Goal: Task Accomplishment & Management: Use online tool/utility

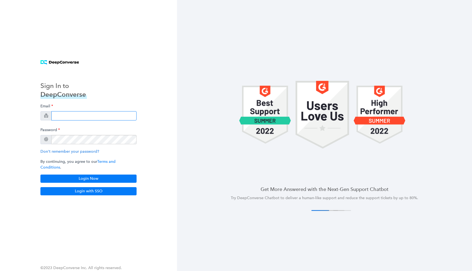
click at [85, 115] on input "email" at bounding box center [93, 115] width 85 height 9
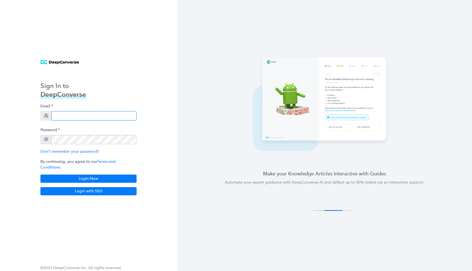
click at [76, 118] on input "email" at bounding box center [93, 115] width 85 height 9
paste input "[EMAIL_ADDRESS][DOMAIN_NAME]"
type input "[EMAIL_ADDRESS][DOMAIN_NAME]"
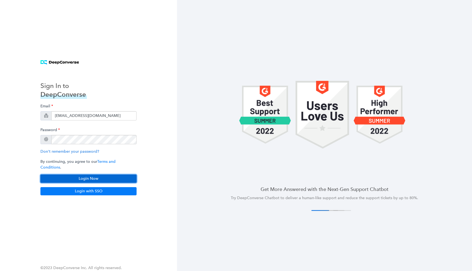
click at [100, 177] on button "Login Now" at bounding box center [88, 179] width 96 height 8
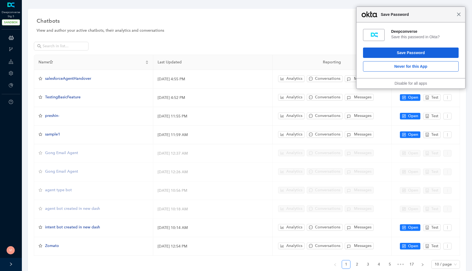
click at [457, 13] on span "Close" at bounding box center [459, 14] width 4 height 4
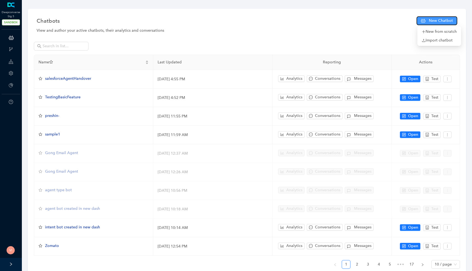
click at [442, 17] on button "New Chatbot" at bounding box center [437, 20] width 41 height 9
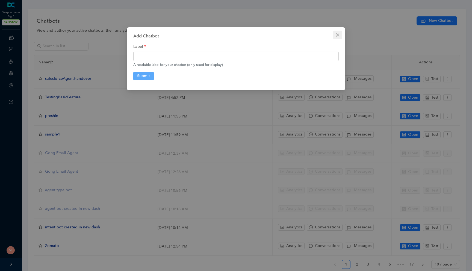
click at [338, 33] on icon "close" at bounding box center [338, 35] width 4 height 4
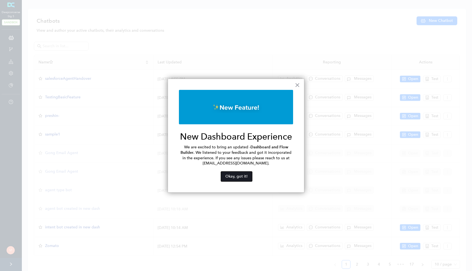
click at [239, 172] on button "Okay, got it!" at bounding box center [236, 177] width 31 height 10
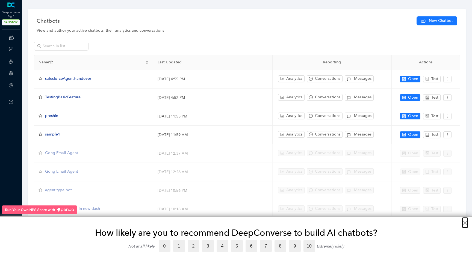
click at [465, 223] on button "×" at bounding box center [465, 222] width 5 height 9
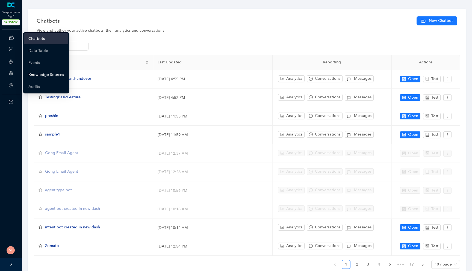
click at [51, 77] on link "Knowledge Sources" at bounding box center [46, 74] width 36 height 11
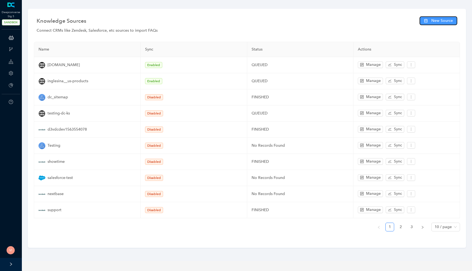
click at [436, 21] on span "New Source" at bounding box center [443, 21] width 22 height 6
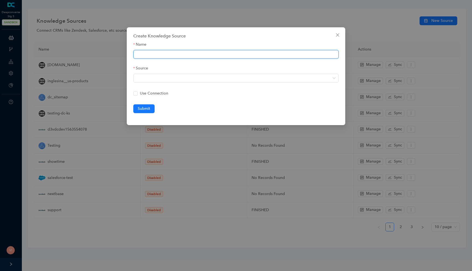
click at [202, 56] on input "Name" at bounding box center [236, 54] width 206 height 9
click at [188, 76] on span at bounding box center [236, 78] width 199 height 8
type input "VinayTestNetgear"
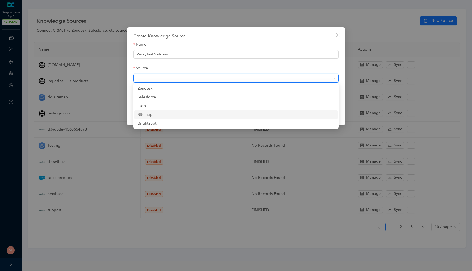
click at [170, 115] on div "sitemap" at bounding box center [236, 115] width 197 height 6
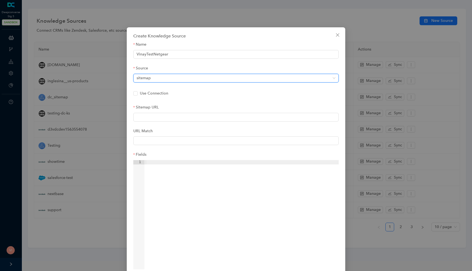
scroll to position [31, 0]
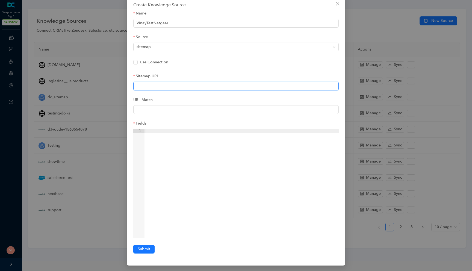
click at [162, 85] on input "Sitemap URL" at bounding box center [236, 86] width 206 height 9
click at [177, 85] on input "Sitemap URL" at bounding box center [236, 86] width 206 height 9
paste input "https://surya165.github.io/sitemap-xml-test/sitemap-failing.xml"
type input "https://surya165.github.io/sitemap-xml-test/sitemap-failing.xml"
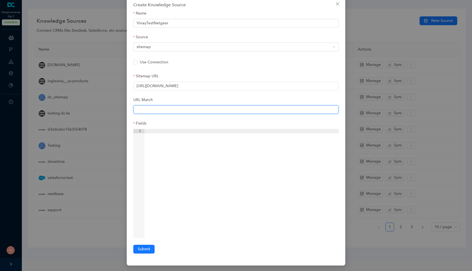
click at [160, 109] on input "URL Match" at bounding box center [236, 109] width 206 height 9
click at [173, 107] on input "URL Match" at bounding box center [236, 109] width 206 height 9
paste input "https://kb.netgear.com/[0-9]+/.*"
type input "https://kb.netgear.com/[0-9]+/.*"
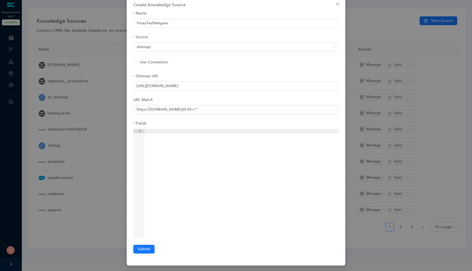
click at [178, 140] on div at bounding box center [242, 188] width 194 height 118
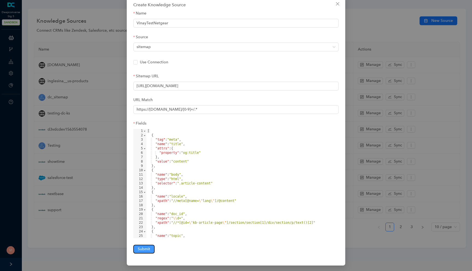
click at [140, 250] on span "Submit" at bounding box center [144, 249] width 13 height 6
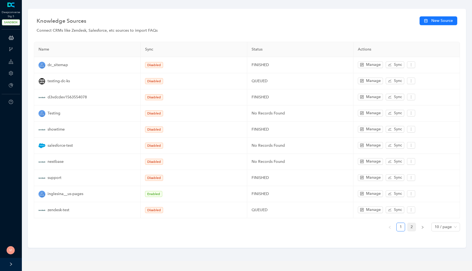
click at [412, 225] on link "2" at bounding box center [412, 227] width 8 height 8
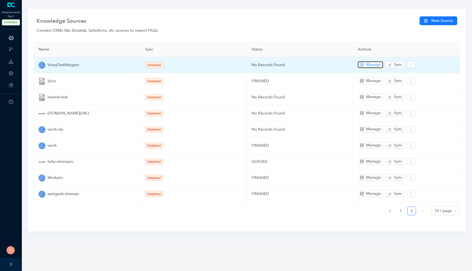
click at [375, 65] on span "Manage" at bounding box center [373, 65] width 15 height 6
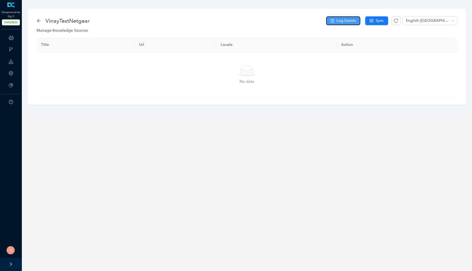
click at [345, 23] on span "Log Events" at bounding box center [346, 21] width 19 height 6
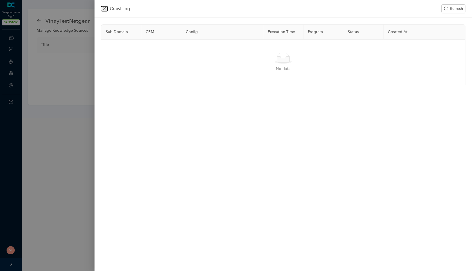
click at [104, 8] on icon "close" at bounding box center [104, 8] width 3 height 3
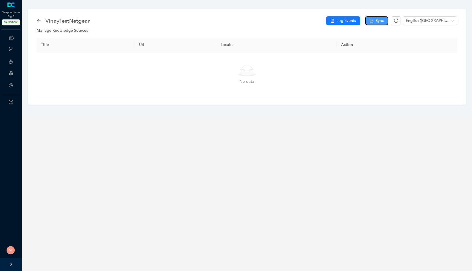
click at [378, 17] on button "Sync" at bounding box center [377, 20] width 23 height 9
click at [338, 18] on span "Log Events" at bounding box center [346, 21] width 19 height 6
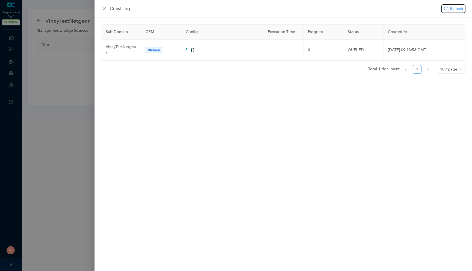
click at [454, 8] on span "Refresh" at bounding box center [456, 9] width 13 height 6
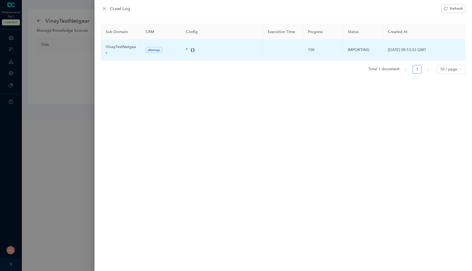
click at [185, 46] on td "{ }" at bounding box center [223, 50] width 82 height 21
click at [188, 47] on icon at bounding box center [188, 49] width 4 height 4
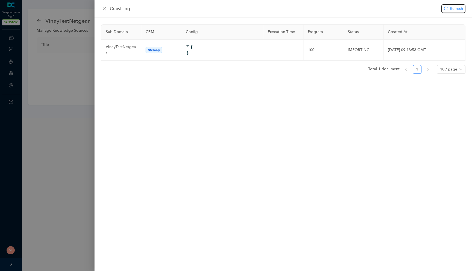
click at [458, 9] on span "Refresh" at bounding box center [456, 9] width 13 height 6
click at [452, 9] on span "Refresh" at bounding box center [456, 9] width 13 height 6
click at [454, 4] on button "Refresh" at bounding box center [454, 8] width 24 height 9
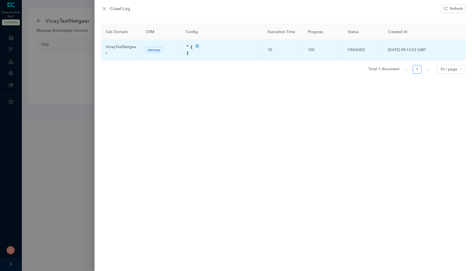
click at [190, 45] on div at bounding box center [188, 47] width 5 height 6
click at [190, 47] on div at bounding box center [188, 50] width 5 height 6
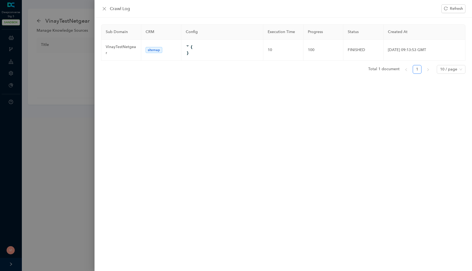
click at [103, 12] on div "Crawl Log Refresh" at bounding box center [283, 8] width 365 height 9
click at [104, 9] on icon "close" at bounding box center [104, 9] width 4 height 4
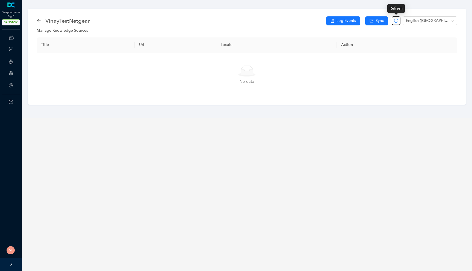
click at [395, 21] on icon "reload" at bounding box center [396, 21] width 4 height 4
click at [394, 21] on button "button" at bounding box center [396, 20] width 9 height 9
click at [349, 21] on span "Log Events" at bounding box center [346, 21] width 19 height 6
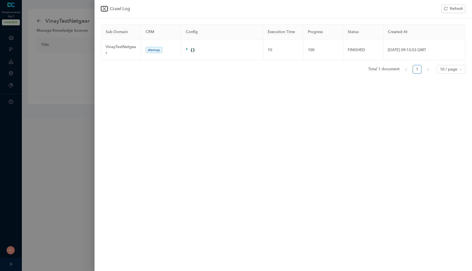
click at [103, 7] on icon "close" at bounding box center [104, 8] width 3 height 3
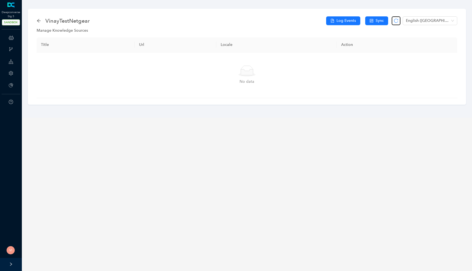
click at [398, 21] on icon "reload" at bounding box center [396, 21] width 4 height 4
click at [377, 20] on span "Sync" at bounding box center [380, 21] width 8 height 6
click at [334, 22] on icon "file-text" at bounding box center [332, 21] width 3 height 4
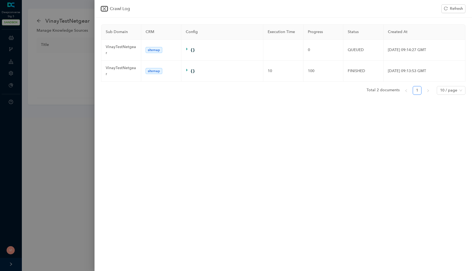
click at [105, 8] on icon "close" at bounding box center [104, 8] width 3 height 3
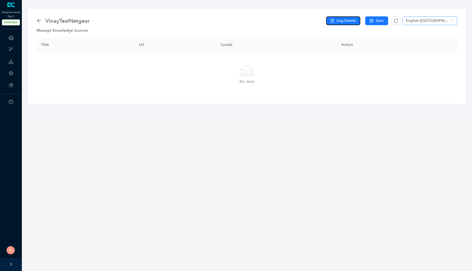
click at [433, 20] on span "English (United States)" at bounding box center [430, 21] width 48 height 8
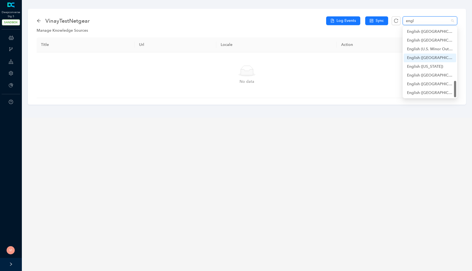
scroll to position [201, 0]
type input "englis"
click at [420, 31] on div "English" at bounding box center [430, 32] width 46 height 6
